Goal: Navigation & Orientation: Find specific page/section

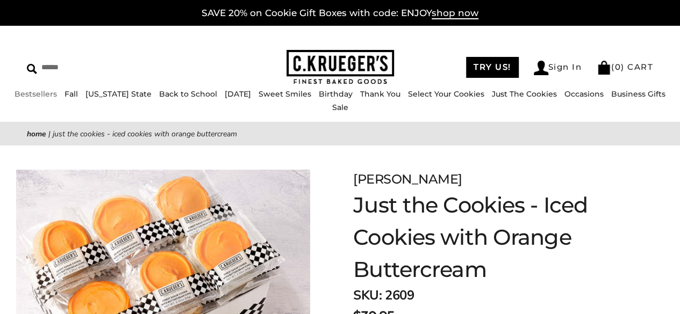
click at [42, 99] on link "Bestsellers" at bounding box center [36, 94] width 42 height 10
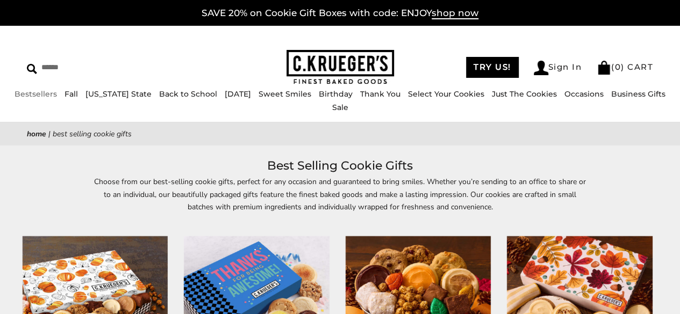
click at [46, 99] on link "Bestsellers" at bounding box center [36, 94] width 42 height 10
click at [277, 99] on link "Sweet Smiles" at bounding box center [285, 94] width 53 height 10
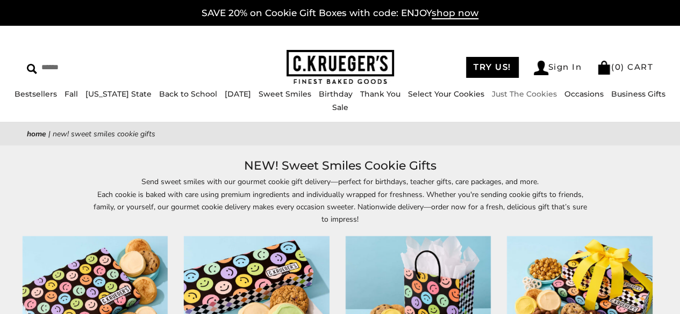
click at [498, 99] on link "Just The Cookies" at bounding box center [524, 94] width 65 height 10
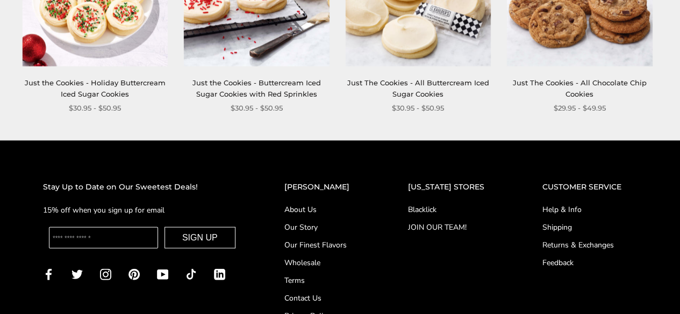
scroll to position [1018, 0]
